Goal: Navigation & Orientation: Find specific page/section

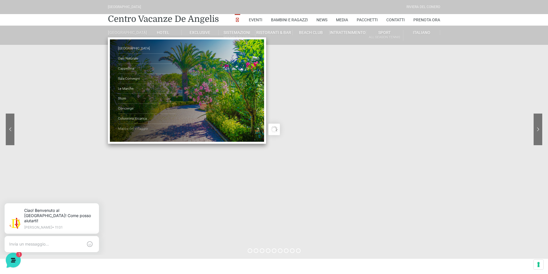
click at [138, 133] on link "Mappa del Villaggio" at bounding box center [147, 129] width 58 height 10
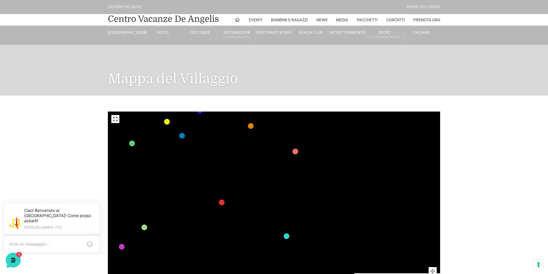
click at [199, 253] on text "355" at bounding box center [199, 253] width 0 height 0
click at [199, 243] on text "354" at bounding box center [199, 243] width 0 height 0
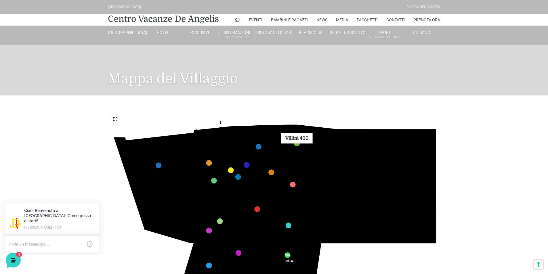
click at [297, 144] on link "Villini 400 marker" at bounding box center [297, 144] width 6 height 6
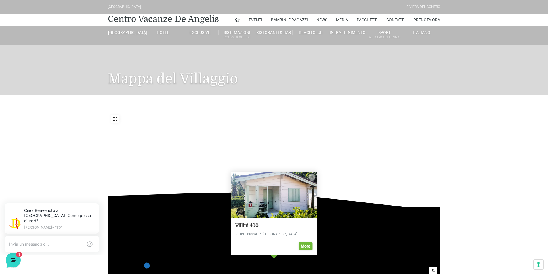
click at [274, 197] on img at bounding box center [274, 195] width 86 height 46
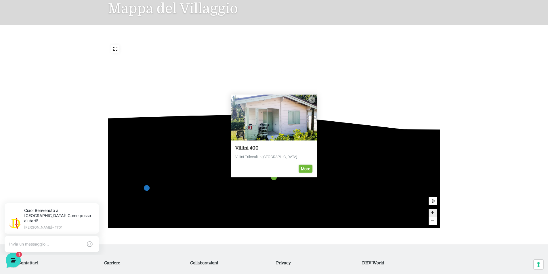
scroll to position [58, 0]
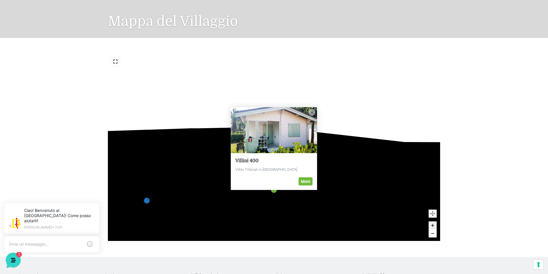
click at [312, 112] on use "Close popup" at bounding box center [312, 112] width 2 height 2
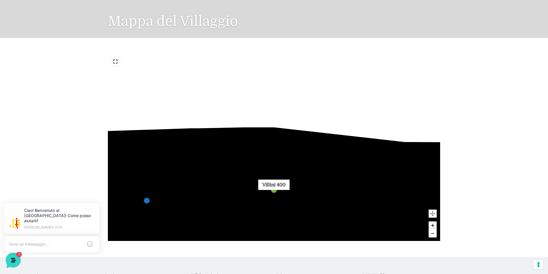
click at [275, 187] on link "Villini 400 marker" at bounding box center [274, 190] width 6 height 6
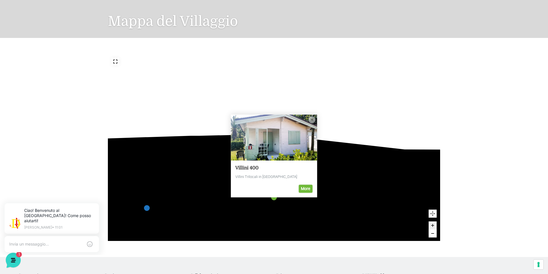
click at [267, 214] on text "420" at bounding box center [267, 214] width 0 height 0
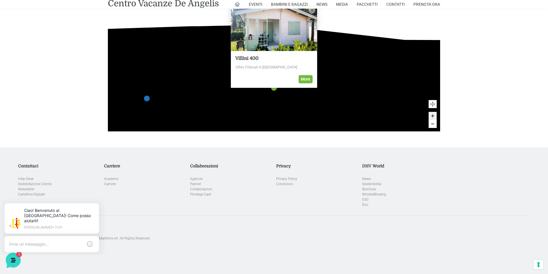
scroll to position [173, 0]
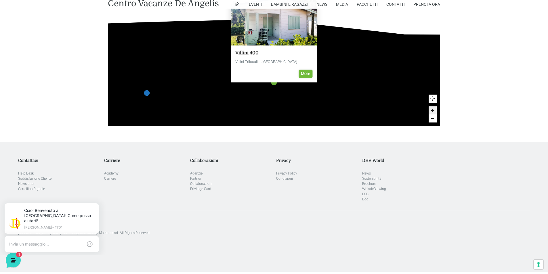
click at [509, 51] on div "436 435 437 434 441 430 440 431 439 432 438 433 424 423 425 422 429 418 428 419…" at bounding box center [274, 32] width 548 height 219
click at [307, 73] on link "More" at bounding box center [306, 74] width 14 height 8
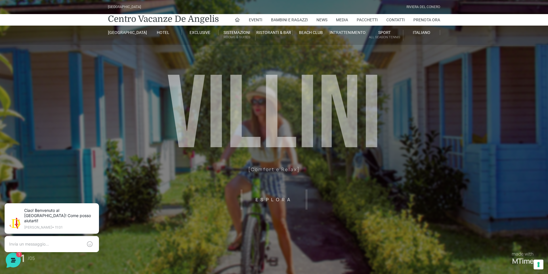
click at [273, 200] on header "Villaggio Hotel Resort Riviera Del Conero Centro Vacanze De Angelis Eventi Miss…" at bounding box center [274, 129] width 548 height 259
click at [273, 201] on header "Villaggio Hotel Resort Riviera Del Conero Centro Vacanze De Angelis Eventi Miss…" at bounding box center [274, 129] width 548 height 259
click at [276, 201] on header "Villaggio Hotel Resort Riviera Del Conero Centro Vacanze De Angelis Eventi Miss…" at bounding box center [274, 129] width 548 height 259
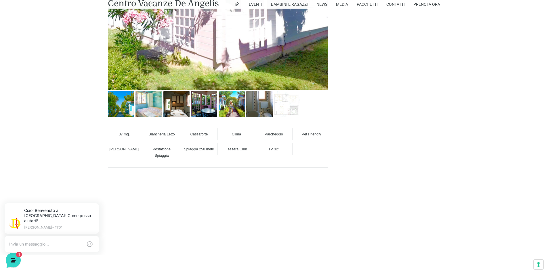
scroll to position [432, 0]
